Goal: Task Accomplishment & Management: Use online tool/utility

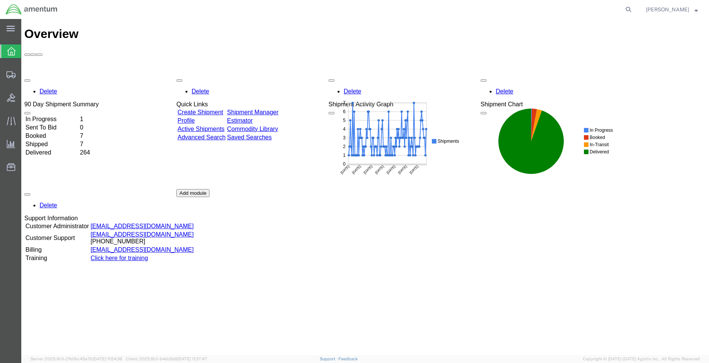
click at [68, 75] on div "Delete 90 Day Shipment Summary In Progress 1 Sent To Bid 0 Booked 7 Shipped 7 D…" at bounding box center [364, 189] width 681 height 228
click at [54, 116] on td "In Progress" at bounding box center [52, 120] width 54 height 8
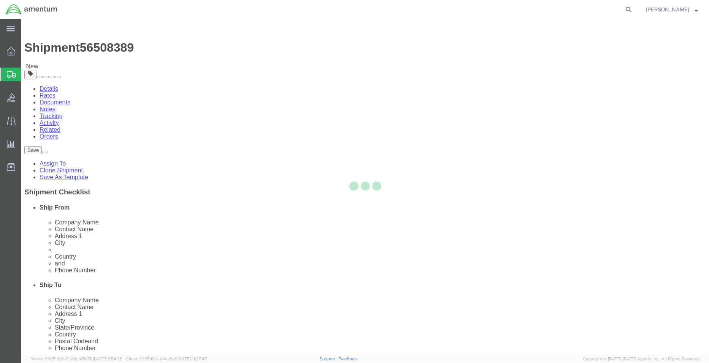
select select "42677"
select select
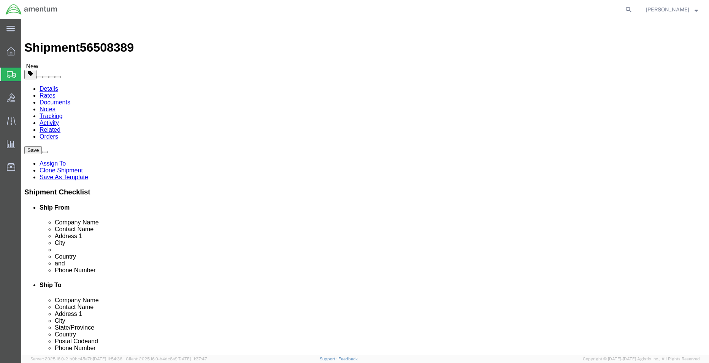
click input "BLDG 800 ,"
type input "BLDG 800"
click input "404.767.5800"
click input "404.767-5800"
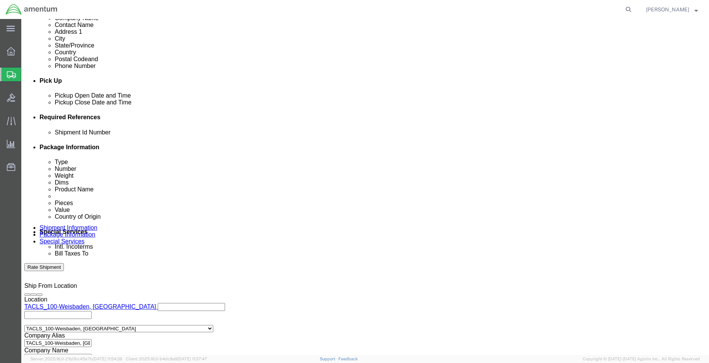
scroll to position [345, 0]
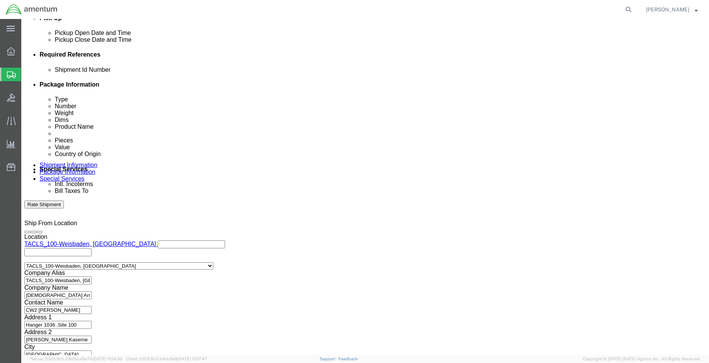
type input "[PHONE_NUMBER]"
click button "Continue"
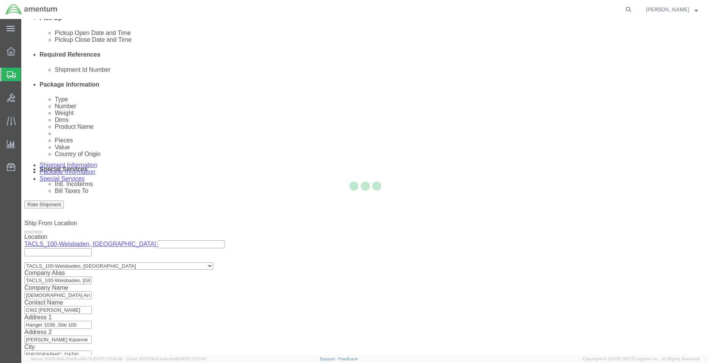
scroll to position [0, 0]
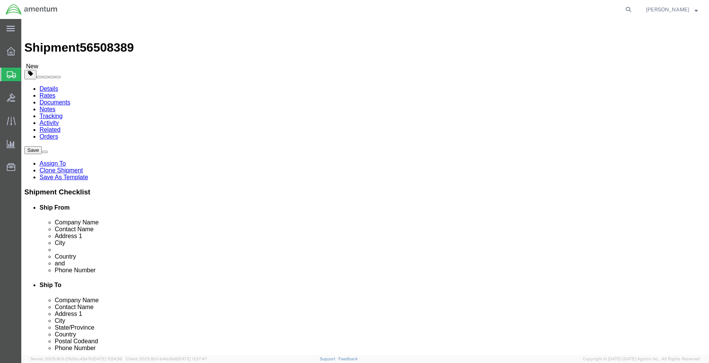
click button "Continue"
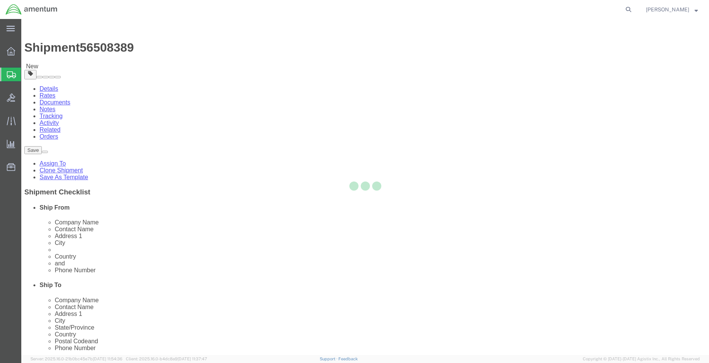
select select
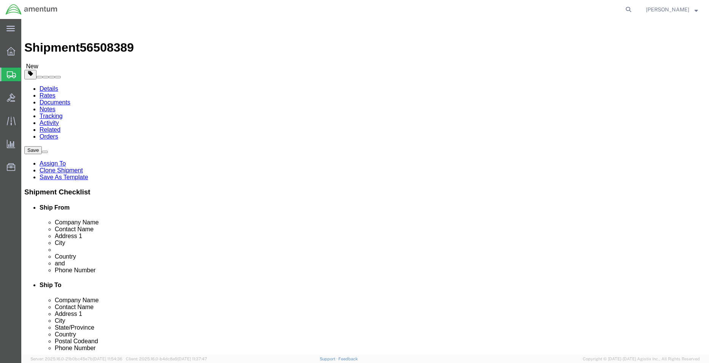
select select "DEPARTMENT"
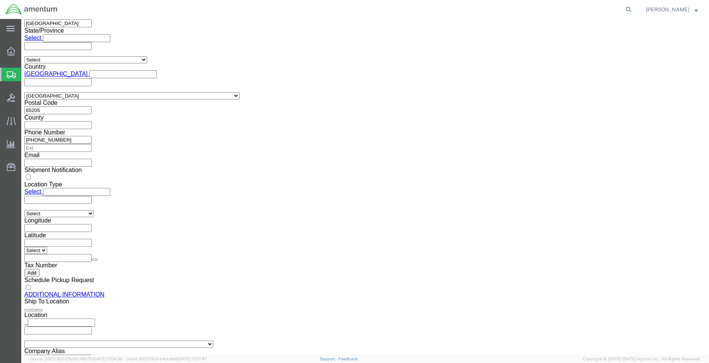
scroll to position [798, 0]
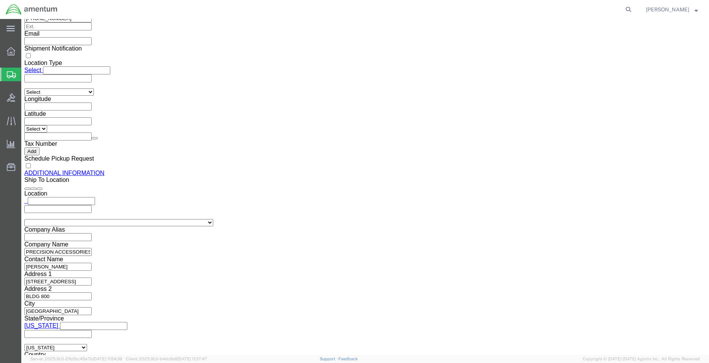
click button "Rate Shipment"
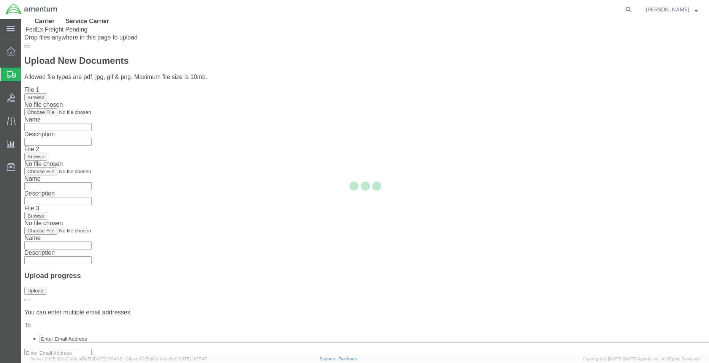
scroll to position [0, 0]
